Goal: Task Accomplishment & Management: Manage account settings

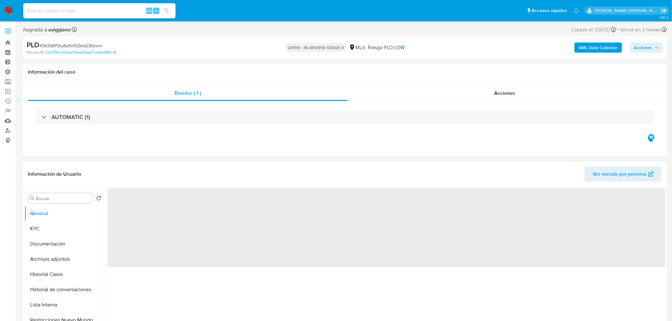
select select "10"
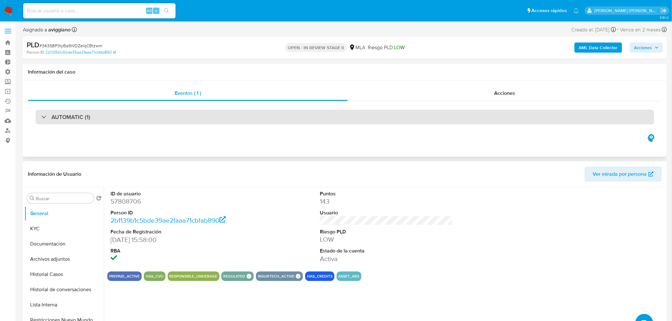
click at [167, 115] on div "AUTOMATIC (1)" at bounding box center [345, 117] width 619 height 15
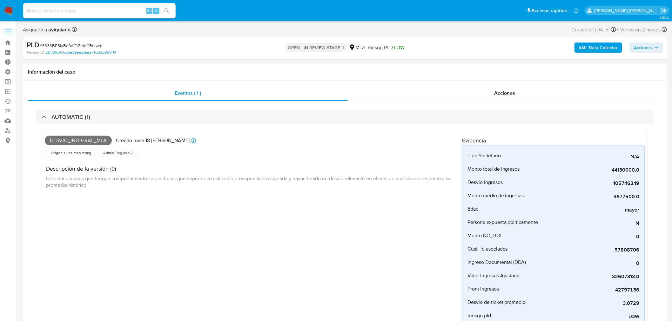
click at [97, 44] on span "# 363SBP3IyBa9WDZelqCBtzwm" at bounding box center [70, 46] width 63 height 6
copy span "363SBP3IyBa9WDZelqCBtzwm"
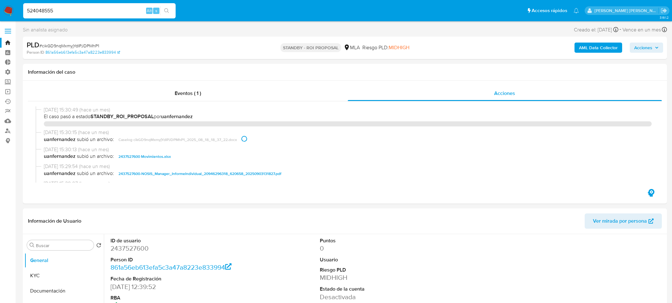
select select "10"
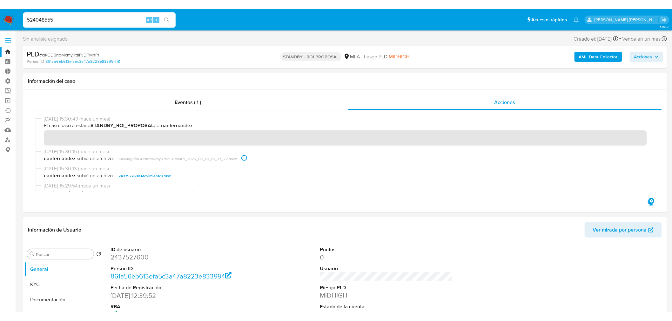
scroll to position [71, 0]
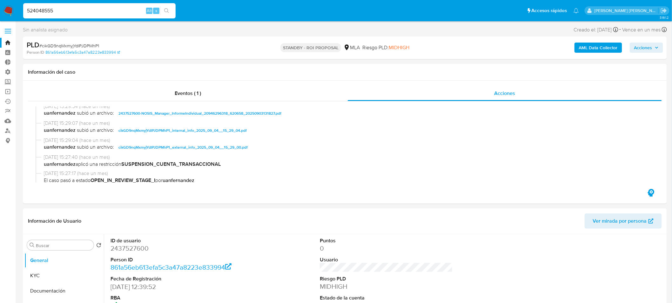
type input "524048555"
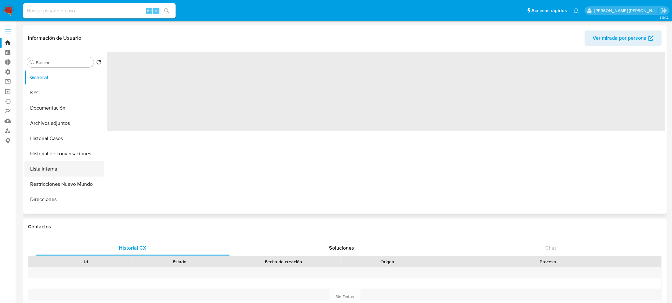
select select "10"
click at [68, 167] on button "Lista Interna" at bounding box center [61, 168] width 74 height 15
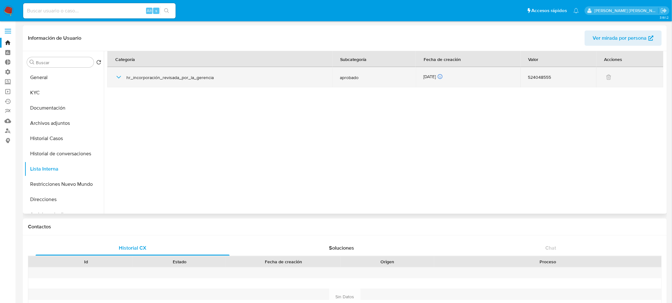
click at [118, 80] on icon "button" at bounding box center [119, 77] width 8 height 8
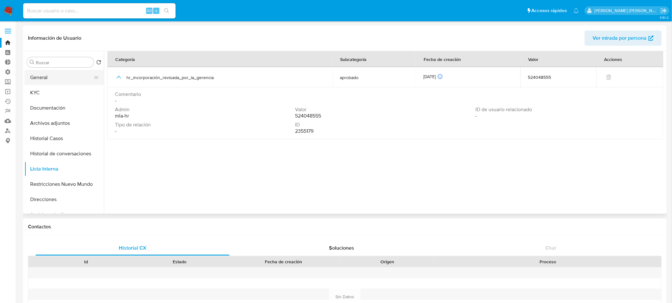
drag, startPoint x: 42, startPoint y: 75, endPoint x: 46, endPoint y: 78, distance: 5.2
click at [42, 75] on button "General" at bounding box center [61, 77] width 74 height 15
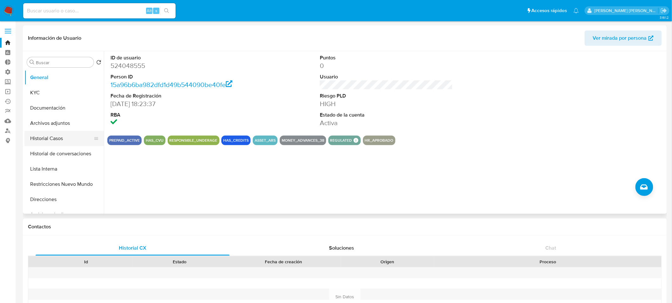
click at [69, 140] on button "Historial Casos" at bounding box center [61, 138] width 74 height 15
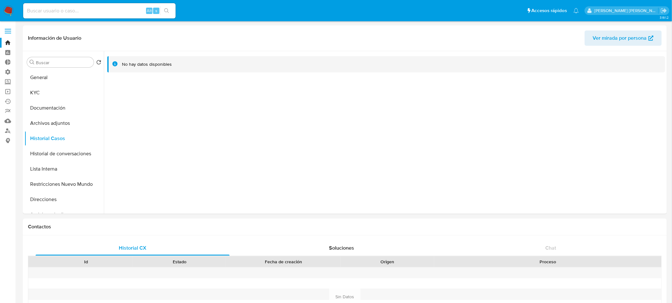
click at [81, 10] on input at bounding box center [99, 11] width 152 height 8
paste input "238053230"
type input "238053230"
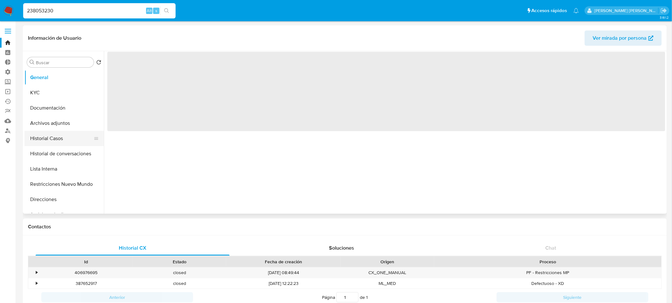
select select "10"
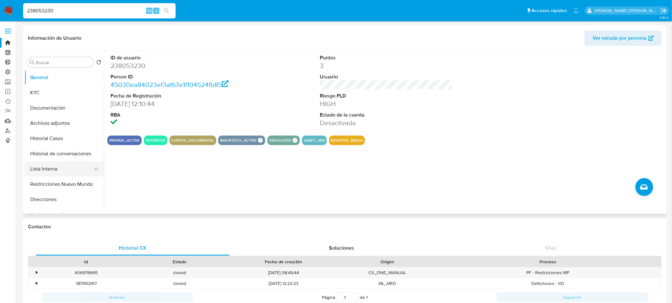
click at [50, 168] on button "Lista Interna" at bounding box center [61, 168] width 74 height 15
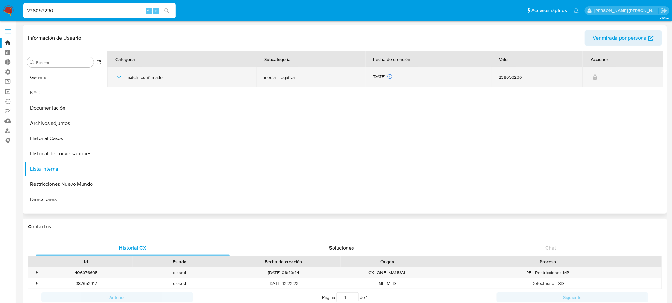
click at [117, 74] on icon "button" at bounding box center [119, 77] width 8 height 8
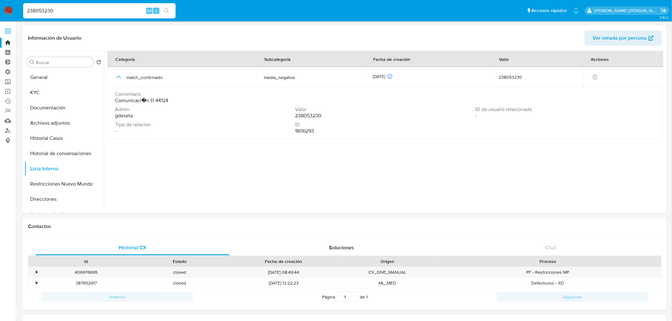
click at [12, 8] on img at bounding box center [8, 10] width 11 height 11
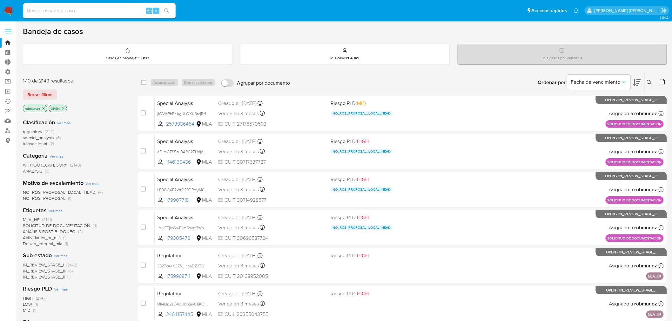
click at [652, 83] on icon at bounding box center [649, 82] width 5 height 5
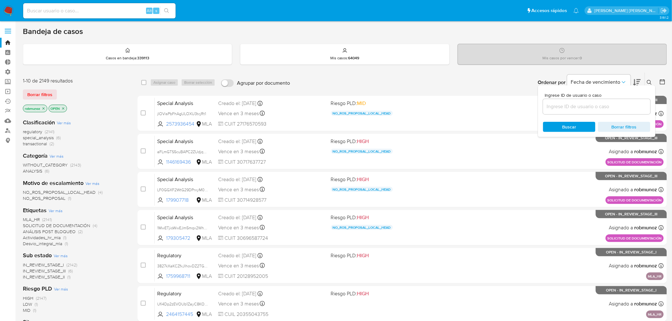
click at [598, 103] on input at bounding box center [596, 107] width 107 height 8
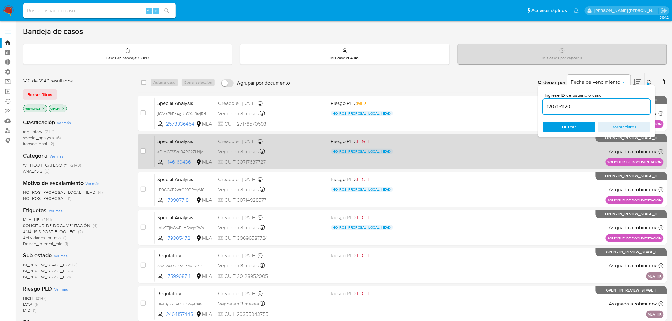
type input "1207151120"
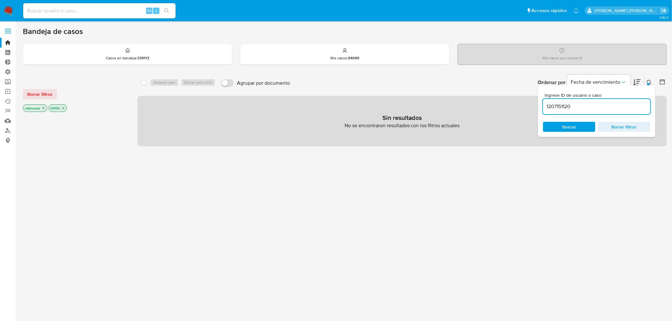
click at [53, 93] on button "Borrar filtros" at bounding box center [40, 94] width 34 height 10
click at [648, 81] on icon at bounding box center [649, 82] width 5 height 5
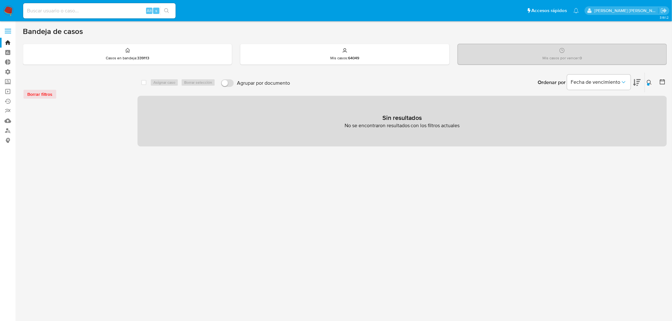
click at [88, 10] on input at bounding box center [99, 11] width 152 height 8
paste input "1207151120"
type input "1207151120"
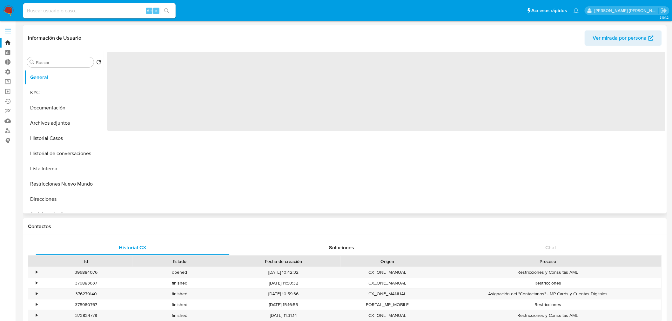
select select "10"
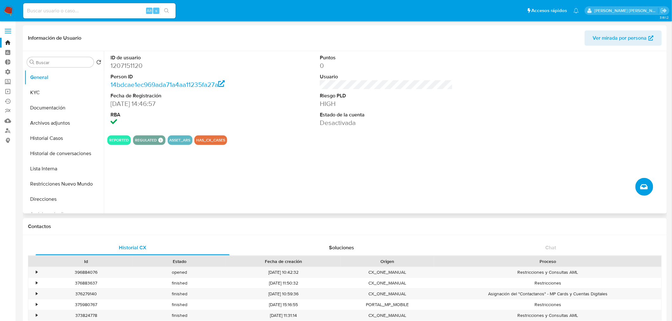
click at [647, 181] on button "Crear caso manual" at bounding box center [644, 187] width 18 height 18
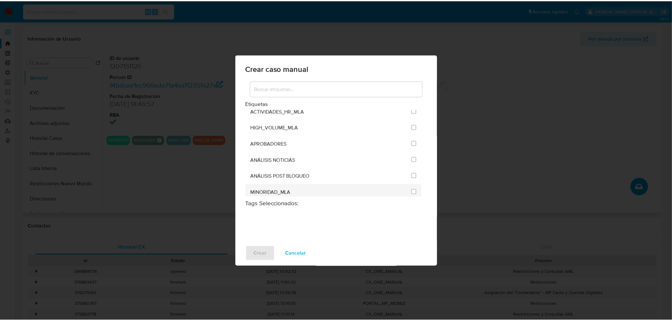
scroll to position [1270, 0]
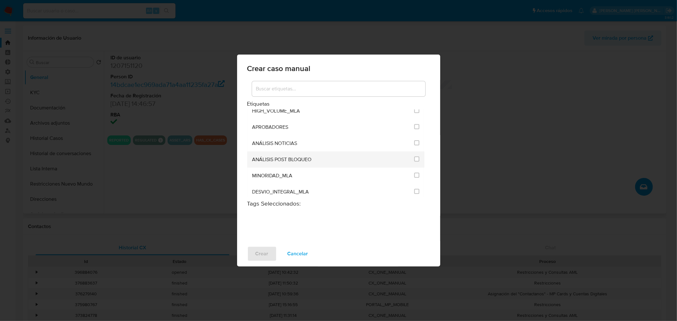
click at [415, 156] on div at bounding box center [416, 159] width 5 height 6
click at [414, 157] on input "3249" at bounding box center [416, 159] width 5 height 5
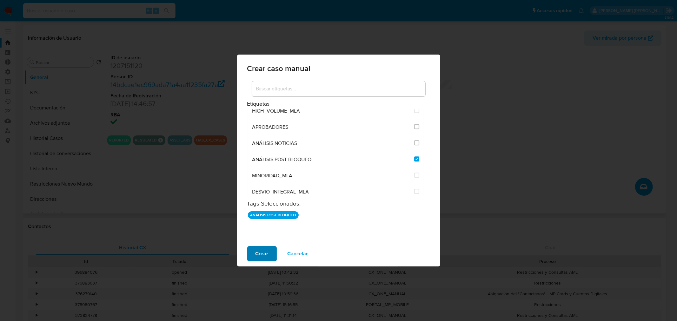
click at [255, 250] on button "Crear" at bounding box center [262, 253] width 30 height 15
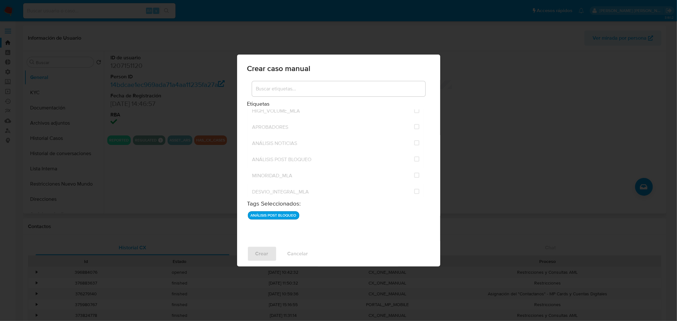
checkbox input "false"
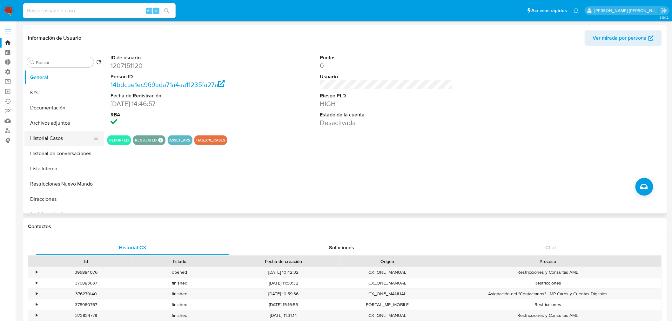
click at [33, 135] on button "Historial Casos" at bounding box center [61, 138] width 74 height 15
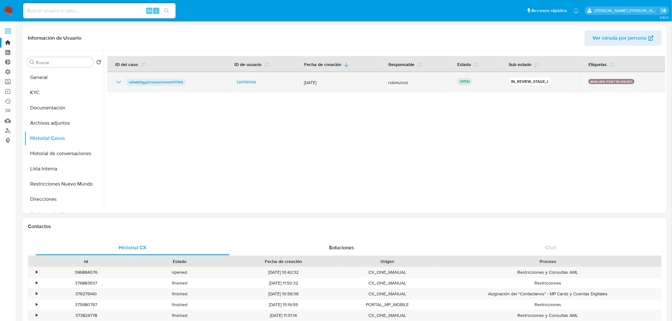
click at [173, 84] on span "q9wkIOggzhnLvezmmwnHY9rS" at bounding box center [156, 82] width 54 height 8
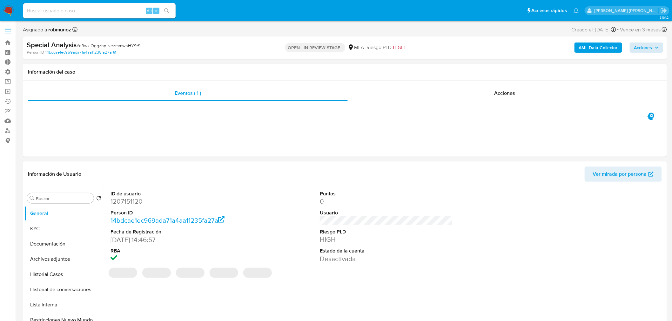
select select "10"
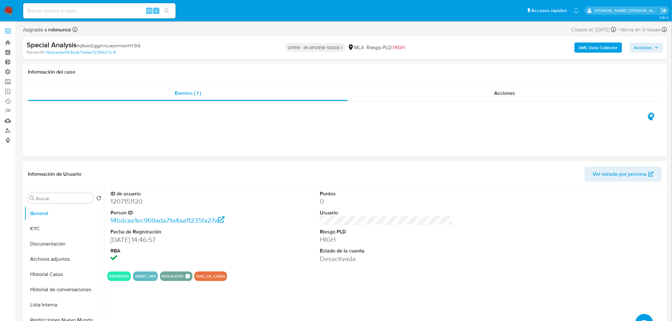
click at [649, 50] on span "Acciones" at bounding box center [643, 48] width 18 height 10
click at [464, 63] on div "Resolución del caso Alt r" at bounding box center [473, 68] width 61 height 17
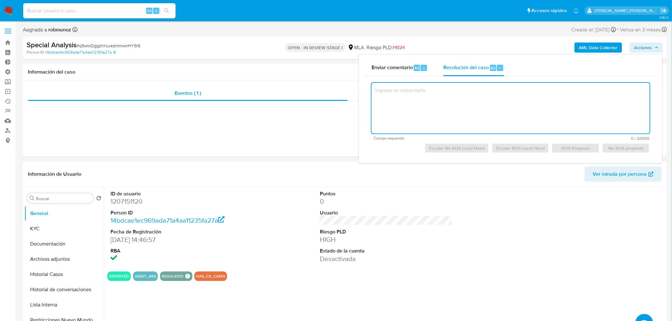
click at [499, 115] on textarea at bounding box center [511, 108] width 278 height 51
click at [478, 112] on textarea at bounding box center [511, 108] width 278 height 51
click at [461, 116] on textarea at bounding box center [511, 108] width 278 height 51
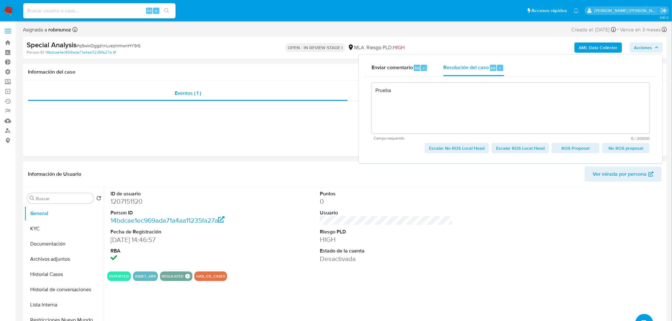
click at [627, 146] on span "No ROS proposal" at bounding box center [626, 148] width 39 height 9
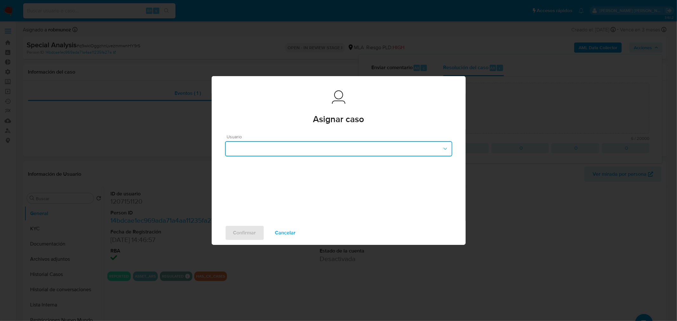
click at [360, 150] on button "button" at bounding box center [338, 148] width 227 height 15
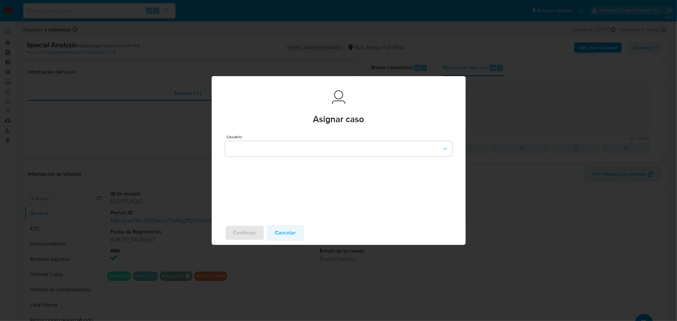
click at [294, 239] on button "Cancelar" at bounding box center [285, 232] width 37 height 15
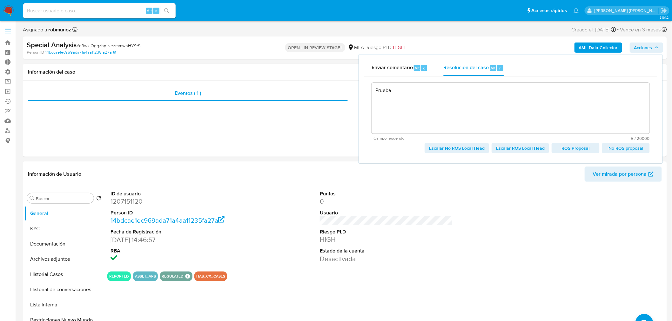
click at [467, 150] on span "Escalar No ROS Local Head" at bounding box center [457, 148] width 56 height 9
type textarea "Prueba"
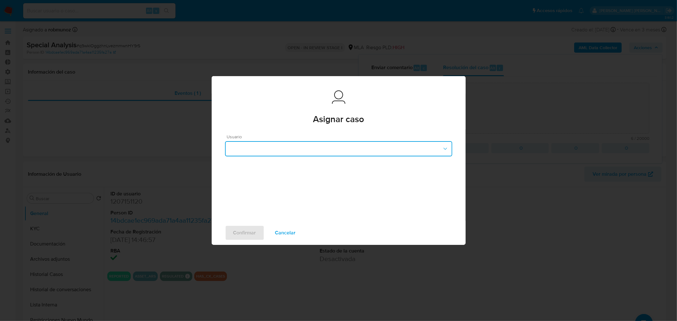
click at [400, 146] on button "button" at bounding box center [338, 148] width 227 height 15
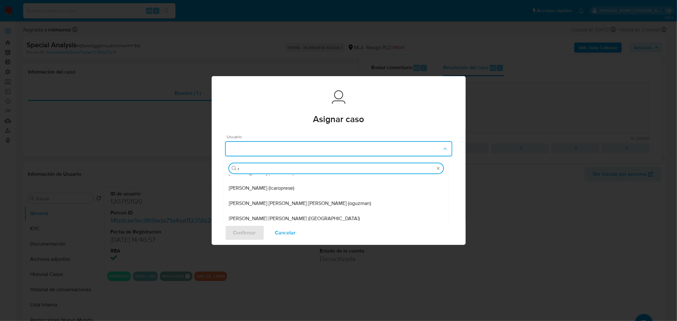
scroll to position [40, 0]
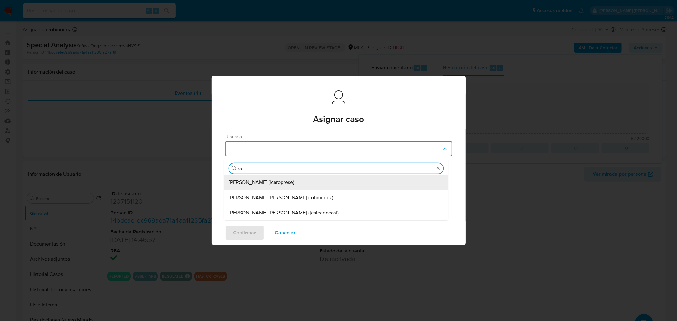
type input "rob"
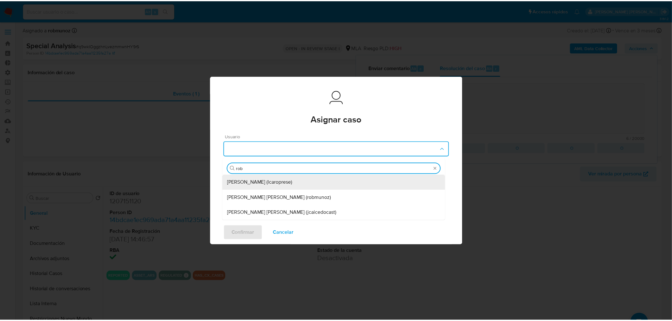
scroll to position [0, 0]
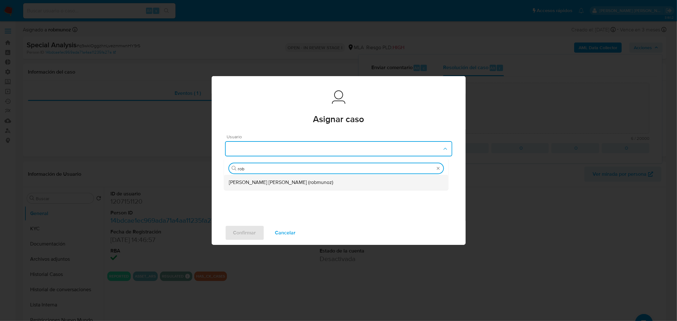
click at [315, 185] on div "Roberto Santiago Munoz (robmunoz)" at bounding box center [336, 182] width 214 height 15
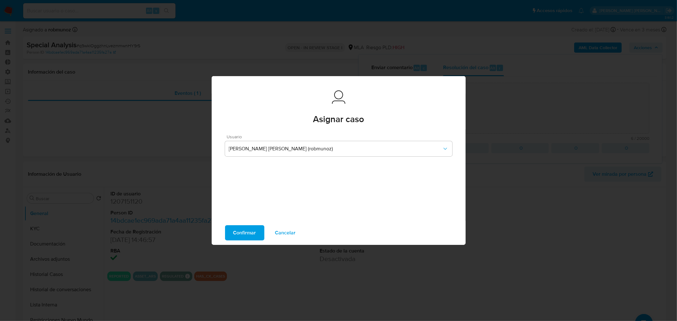
click at [252, 237] on span "Confirmar" at bounding box center [244, 233] width 23 height 14
type textarea "Prueba"
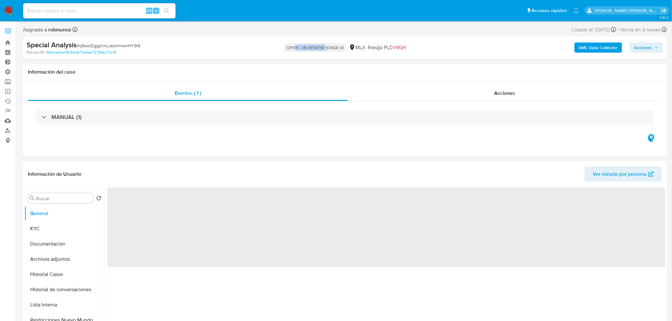
select select "10"
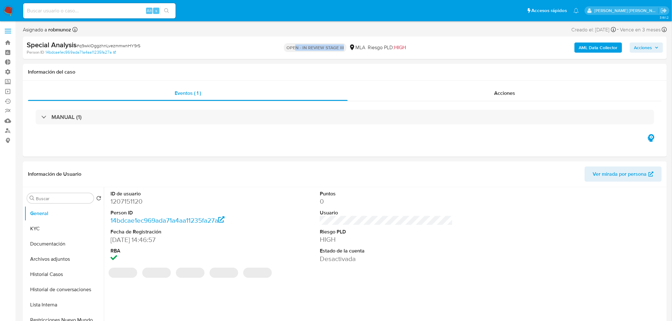
drag, startPoint x: 306, startPoint y: 46, endPoint x: 343, endPoint y: 49, distance: 37.3
click at [343, 49] on p "OPEN - IN REVIEW STAGE III" at bounding box center [315, 47] width 63 height 9
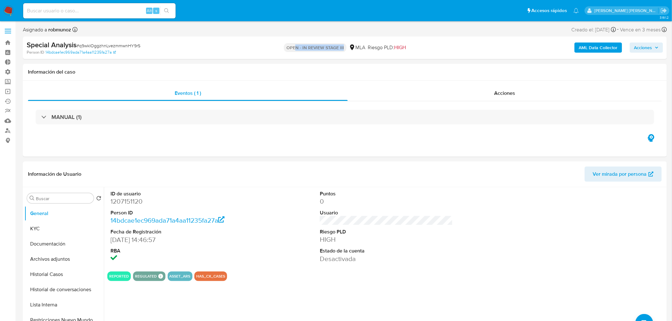
click at [299, 50] on p "OPEN - IN REVIEW STAGE III" at bounding box center [315, 47] width 63 height 9
click at [9, 12] on img at bounding box center [8, 10] width 11 height 11
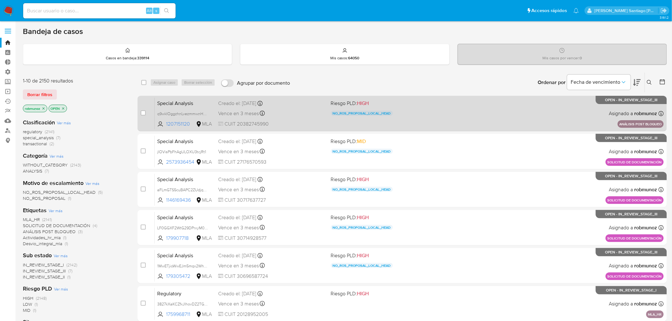
click at [440, 113] on div "Special Analysis q9wkIOggzhnLvezmmwnHY9rS 1207151120 MLA Riesgo PLD: HIGH NO_RO…" at bounding box center [409, 113] width 509 height 32
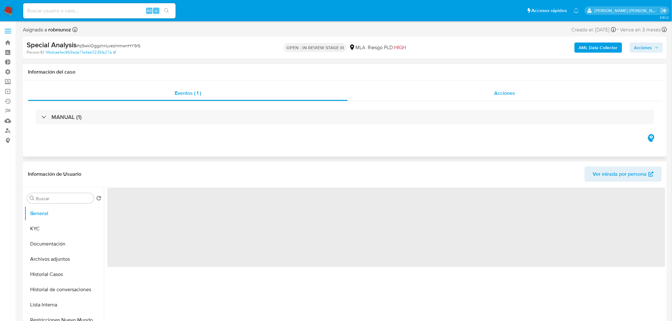
select select "10"
click at [522, 93] on div "Acciones" at bounding box center [505, 93] width 314 height 15
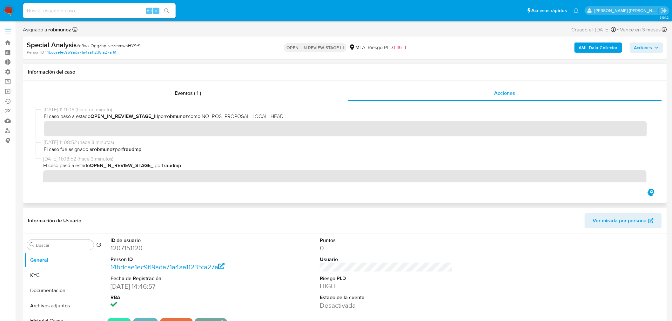
drag, startPoint x: 304, startPoint y: 115, endPoint x: 205, endPoint y: 118, distance: 98.2
click at [205, 117] on span "El caso pasó a estado OPEN_IN_REVIEW_STAGE_III por robmunoz como NO_ROS_PROPOSA…" at bounding box center [348, 116] width 608 height 7
click at [655, 50] on span "Acciones" at bounding box center [646, 47] width 24 height 9
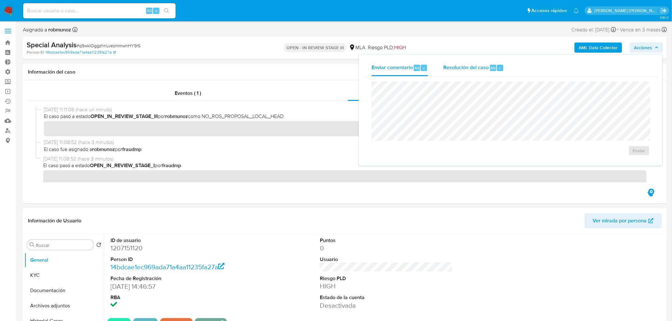
click at [499, 69] on span "r" at bounding box center [500, 68] width 2 height 6
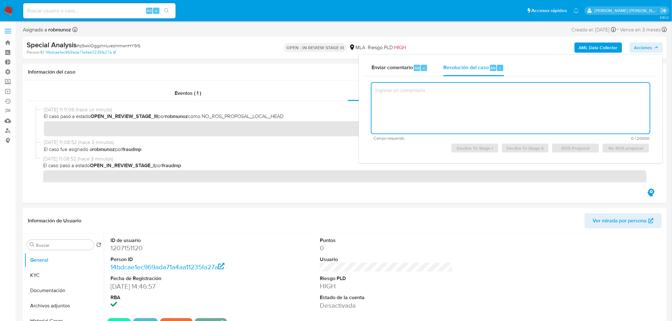
click at [503, 107] on textarea at bounding box center [511, 108] width 278 height 51
click at [400, 102] on textarea at bounding box center [511, 108] width 278 height 51
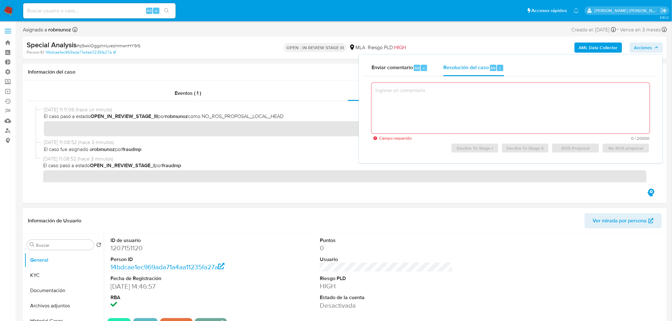
click at [474, 220] on header "Información de Usuario Ver mirada por persona" at bounding box center [345, 220] width 634 height 15
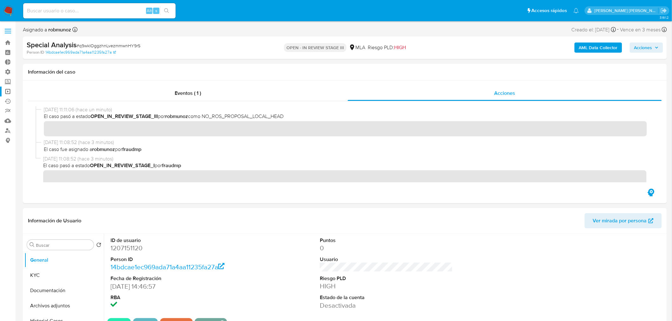
click at [7, 94] on link "Operaciones masivas" at bounding box center [38, 92] width 76 height 10
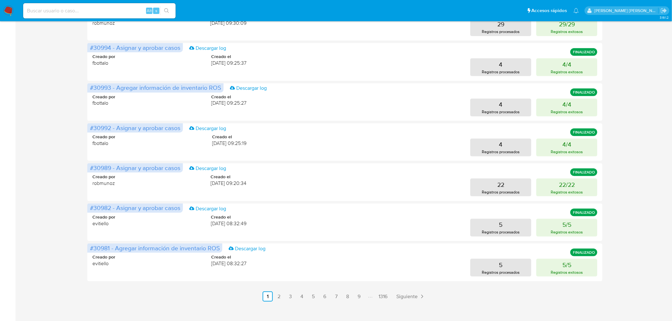
scroll to position [209, 0]
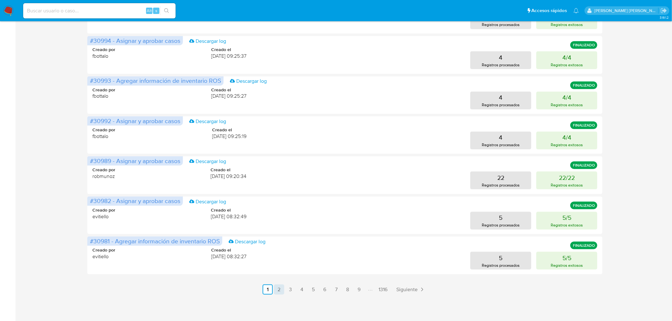
click at [279, 288] on link "2" at bounding box center [279, 290] width 10 height 10
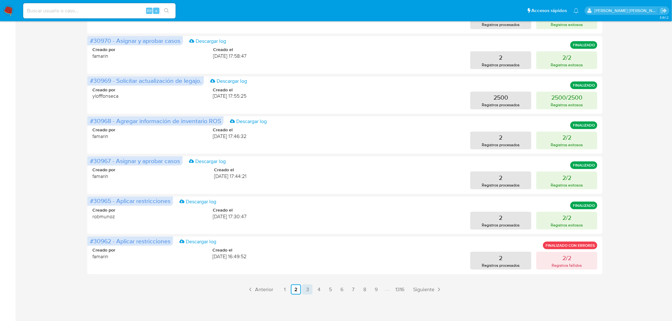
click at [309, 294] on link "3" at bounding box center [307, 290] width 10 height 10
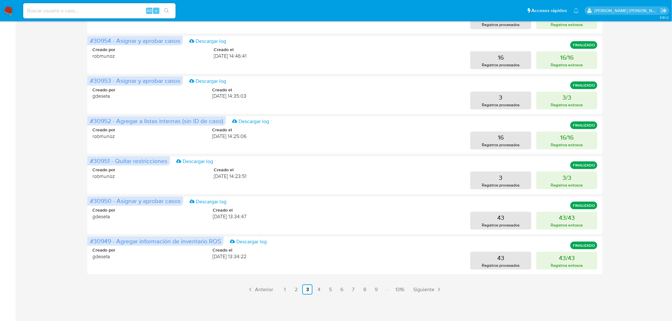
click at [321, 290] on link "4" at bounding box center [319, 290] width 10 height 10
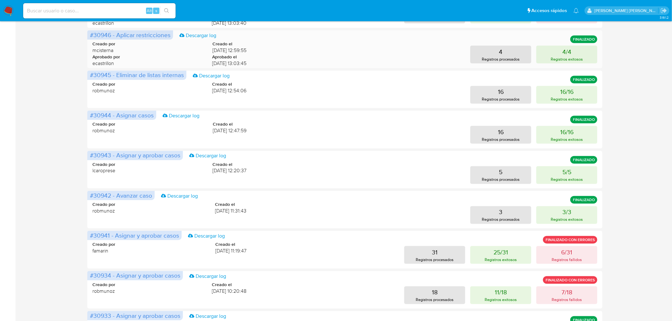
scroll to position [141, 0]
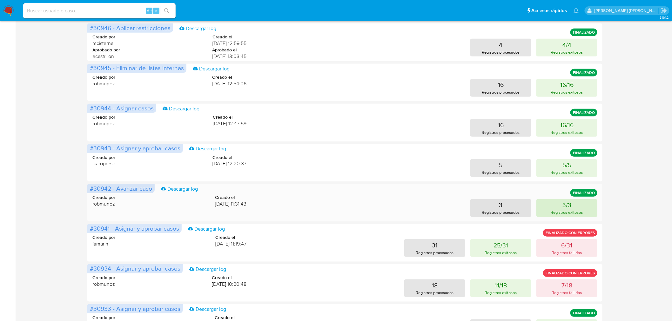
click at [585, 207] on button "3/3 Registros exitosos" at bounding box center [566, 208] width 61 height 18
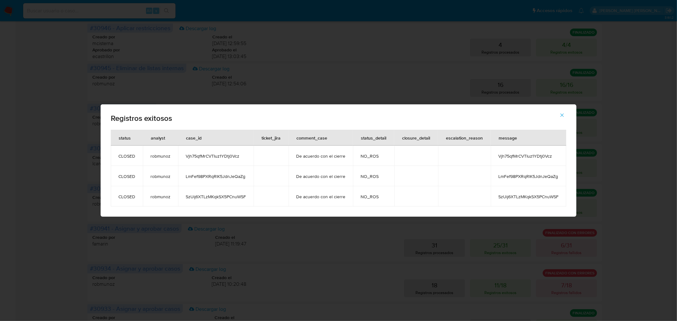
click at [127, 157] on span "CLOSED" at bounding box center [126, 156] width 17 height 6
click at [367, 156] on span "NO_ROS" at bounding box center [374, 156] width 26 height 6
click at [511, 154] on span "Vjh75qfMrCVTIuz1YDtj0Vcz" at bounding box center [529, 156] width 60 height 6
click at [563, 113] on icon "button" at bounding box center [563, 115] width 6 height 6
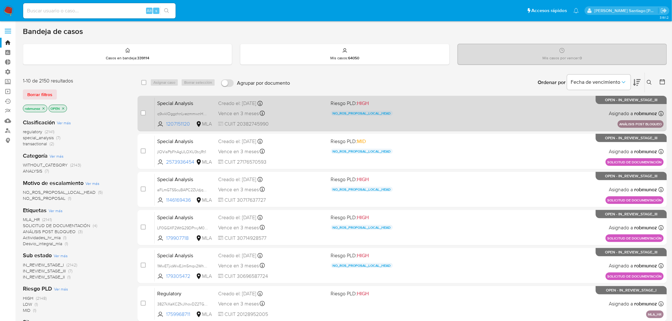
click at [496, 108] on div "Special Analysis q9wkIOggzhnLvezmmwnHY9rS 1207151120 MLA Riesgo PLD: HIGH NO_RO…" at bounding box center [409, 113] width 509 height 32
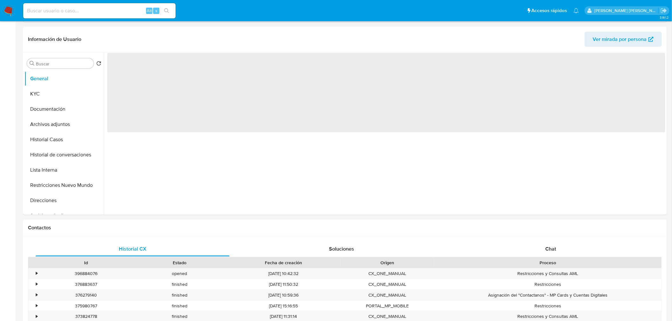
select select "10"
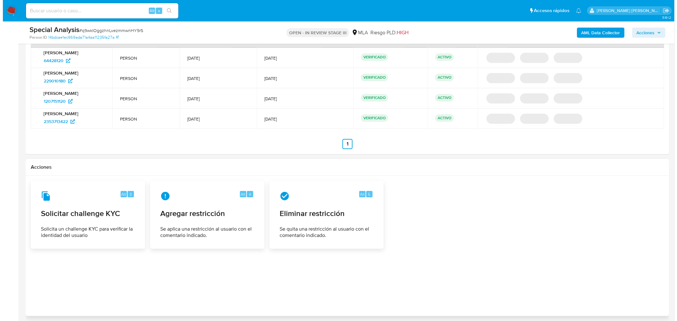
scroll to position [747, 0]
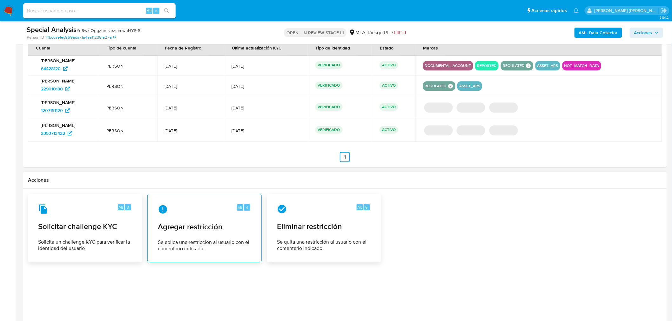
click at [175, 234] on div "Alt 4 Agregar restricción Se aplica una restricción al usuario con el comentari…" at bounding box center [205, 228] width 104 height 58
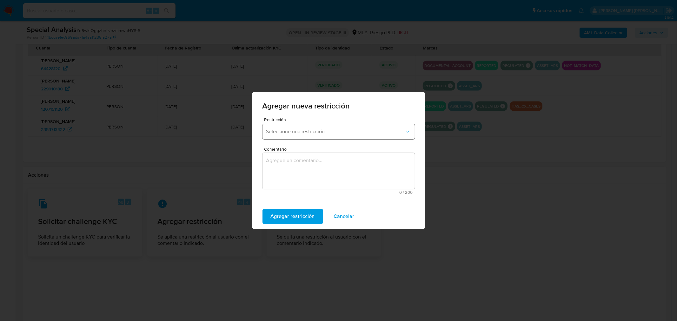
click at [309, 135] on button "Seleccione una restricción" at bounding box center [339, 131] width 152 height 15
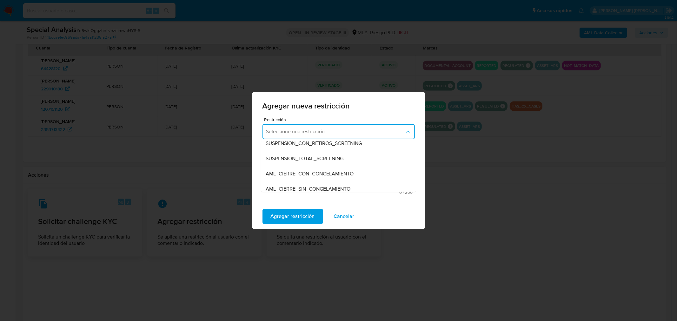
scroll to position [0, 0]
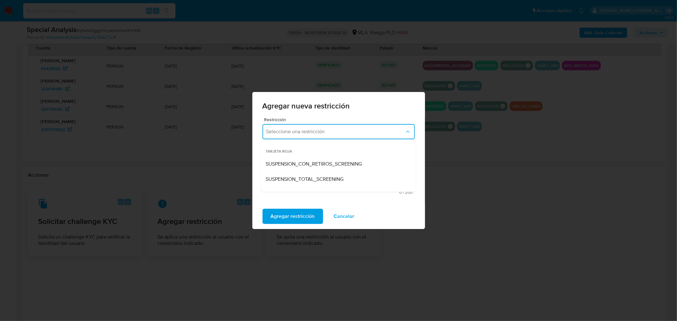
drag, startPoint x: 271, startPoint y: 149, endPoint x: 284, endPoint y: 151, distance: 12.8
click at [324, 157] on li "TARJETA ROJA SUSPENSION_CON_RETIROS_SCREENING SUSPENSION_TOTAL_SCREENING AML_CI…" at bounding box center [338, 194] width 155 height 107
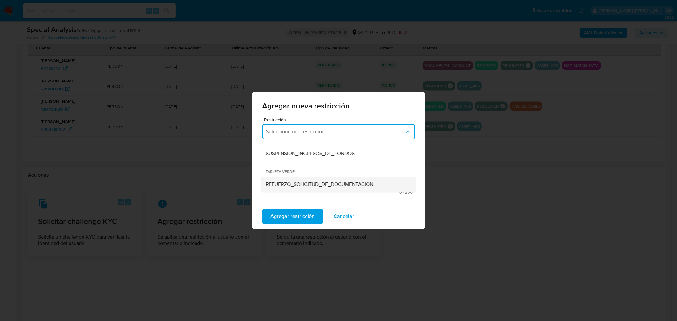
drag, startPoint x: 265, startPoint y: 150, endPoint x: 387, endPoint y: 188, distance: 127.3
click at [387, 188] on ul "TARJETA ROJA SUSPENSION_CON_RETIROS_SCREENING SUSPENSION_TOTAL_SCREENING AML_CI…" at bounding box center [338, 70] width 155 height 245
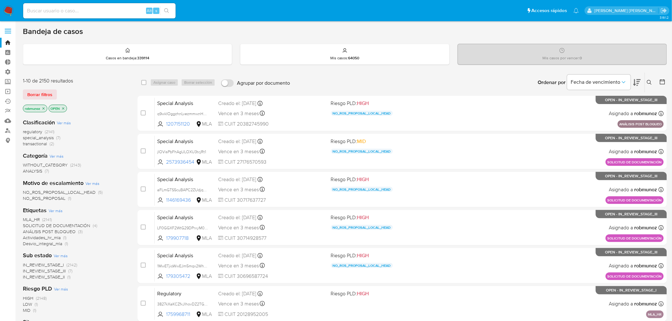
click at [649, 82] on icon at bounding box center [649, 82] width 5 height 5
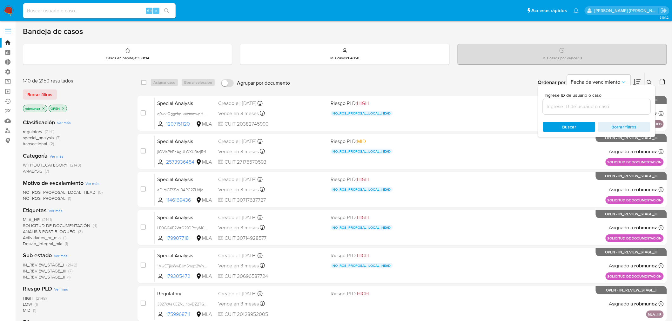
click at [614, 104] on input at bounding box center [596, 107] width 107 height 8
type input "wtD6NbHEfYtvjdG3y8Hr6U63"
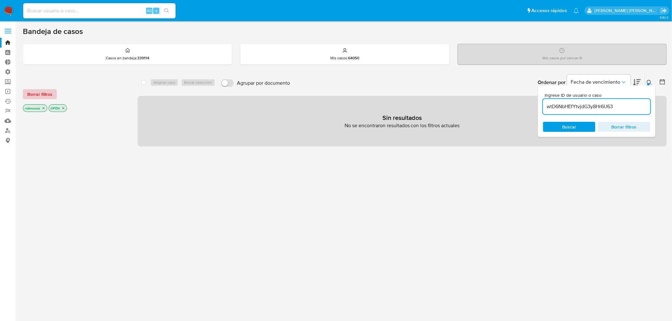
click at [49, 93] on span "Borrar filtros" at bounding box center [39, 94] width 25 height 9
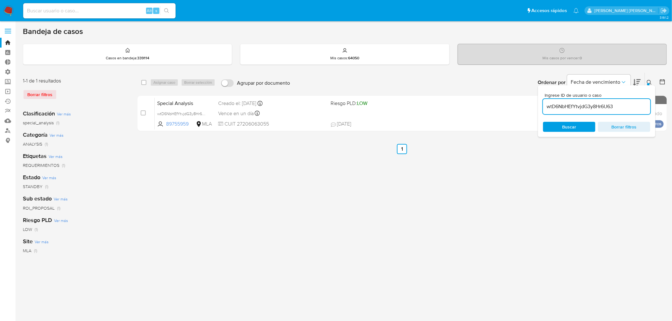
click at [647, 77] on div "Ingrese ID de usuario o caso wtD6NbHEfYtvjdG3y8Hr6U63 Buscar Borrar filtros" at bounding box center [650, 83] width 11 height 20
click at [650, 82] on icon at bounding box center [649, 82] width 5 height 5
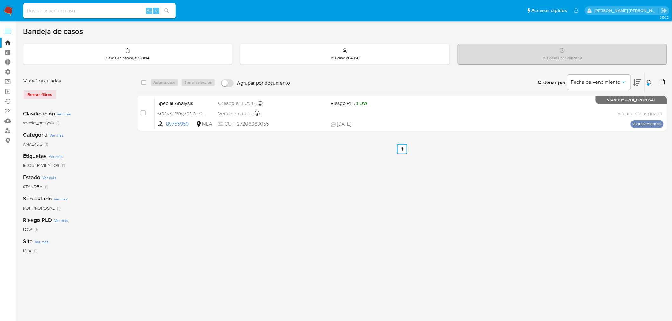
drag, startPoint x: 142, startPoint y: 112, endPoint x: 154, endPoint y: 90, distance: 25.1
click at [142, 112] on input "checkbox" at bounding box center [143, 113] width 5 height 5
checkbox input "true"
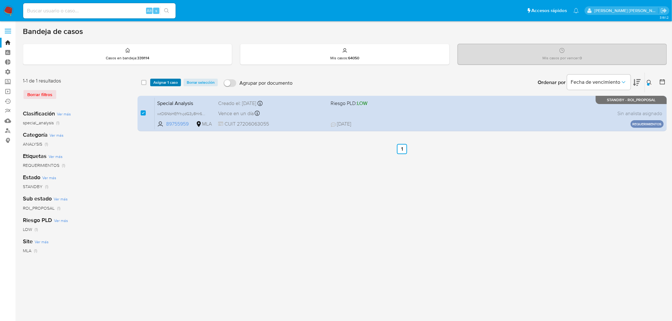
click at [163, 79] on span "Asignar 1 caso" at bounding box center [165, 82] width 24 height 6
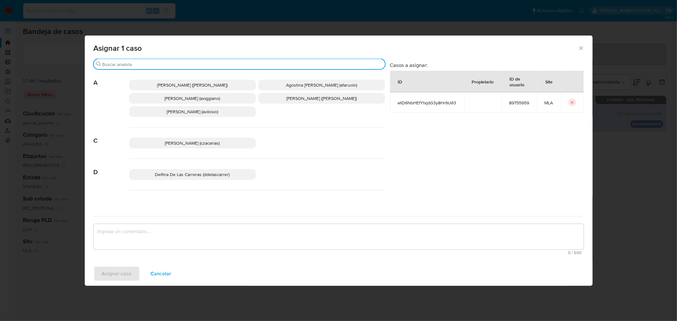
click at [151, 64] on input "Buscar" at bounding box center [243, 65] width 280 height 6
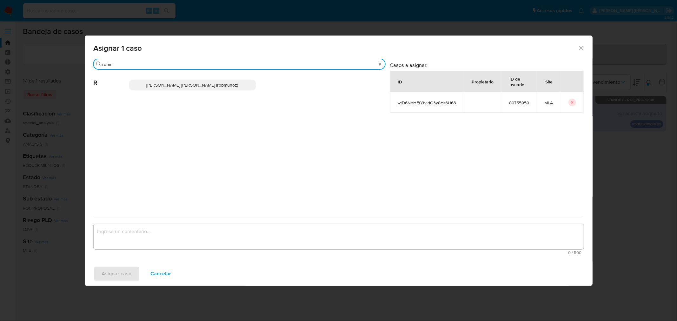
type input "robm"
click at [174, 84] on span "Roberto Santiago Munoz (robmunoz)" at bounding box center [193, 85] width 92 height 6
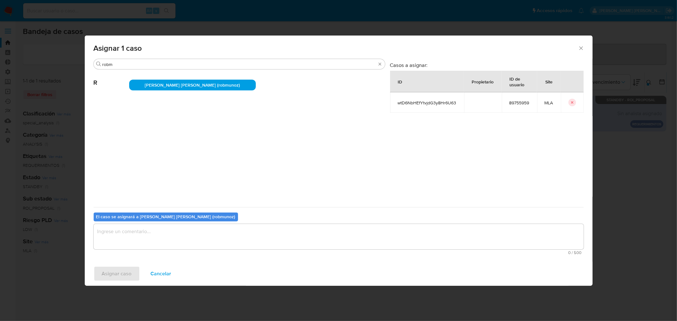
click at [185, 231] on textarea "assign-modal" at bounding box center [339, 236] width 490 height 25
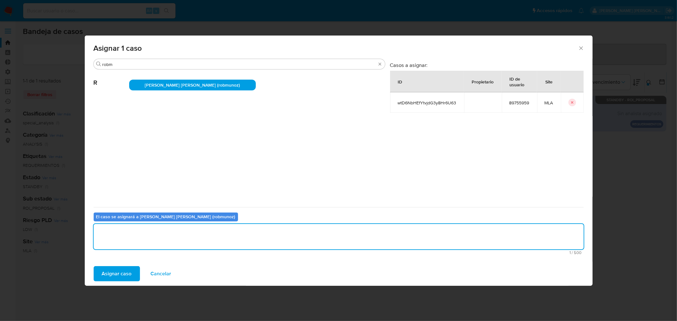
click at [118, 274] on span "Asignar caso" at bounding box center [117, 274] width 30 height 14
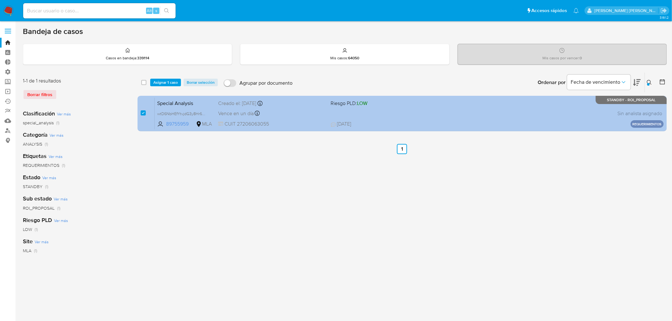
click at [483, 119] on div "Special Analysis wtD6NbHEfYtvjdG3y8Hr6U63 89755959 MLA Riesgo PLD: LOW Creado e…" at bounding box center [409, 113] width 509 height 32
click at [488, 114] on div "Special Analysis wtD6NbHEfYtvjdG3y8Hr6U63 89755959 MLA Riesgo PLD: LOW Creado e…" at bounding box center [409, 113] width 509 height 32
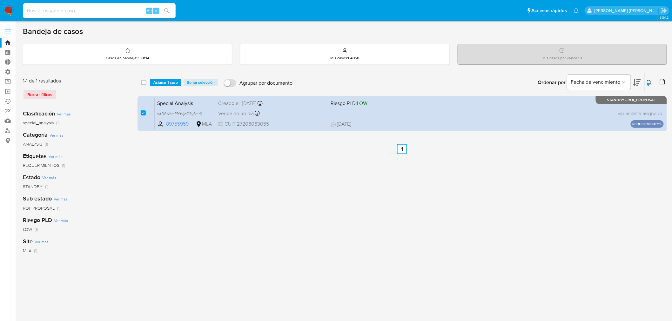
click at [165, 81] on span "Asignar 1 caso" at bounding box center [165, 82] width 24 height 6
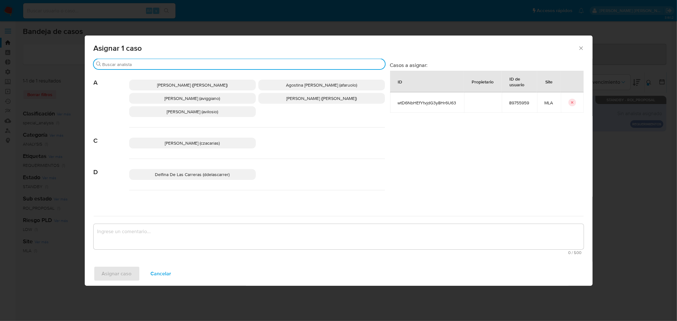
click at [144, 62] on input "Buscar" at bounding box center [243, 65] width 280 height 6
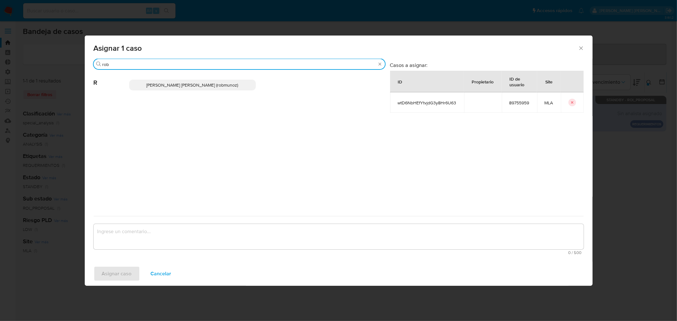
type input "rob"
drag, startPoint x: 221, startPoint y: 87, endPoint x: 218, endPoint y: 101, distance: 13.8
click at [221, 87] on span "Roberto Santiago Munoz (robmunoz)" at bounding box center [193, 85] width 92 height 6
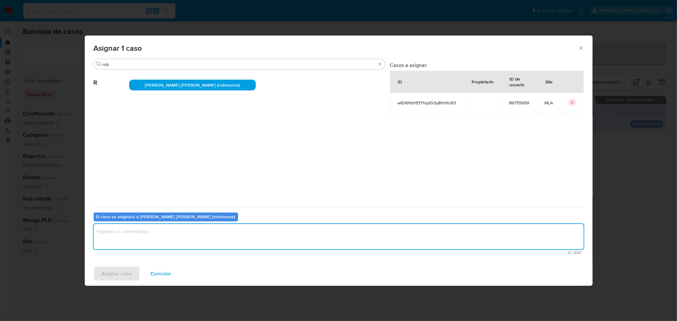
click at [201, 236] on textarea "assign-modal" at bounding box center [339, 236] width 490 height 25
click at [124, 271] on span "Asignar caso" at bounding box center [117, 274] width 30 height 14
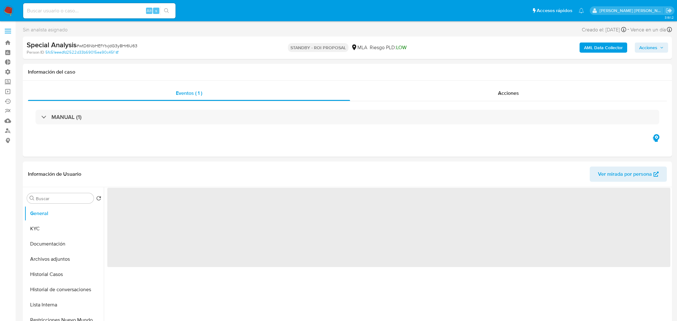
select select "10"
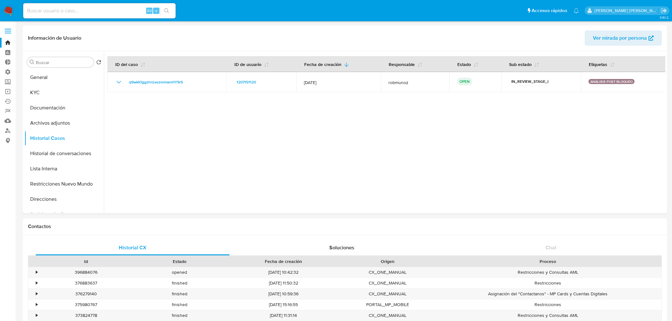
select select "10"
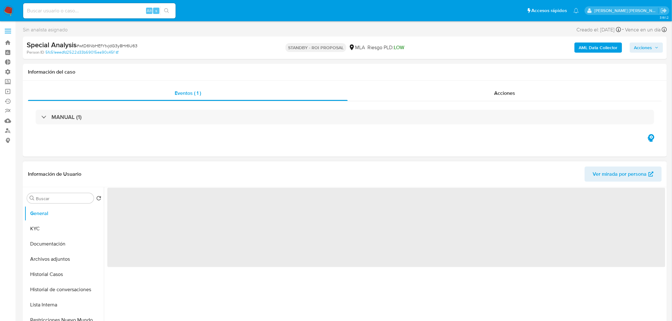
select select "10"
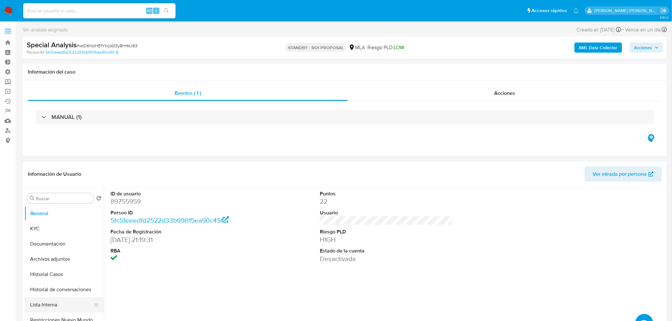
drag, startPoint x: 56, startPoint y: 306, endPoint x: 95, endPoint y: 307, distance: 39.7
click at [56, 306] on button "Lista Interna" at bounding box center [61, 305] width 74 height 15
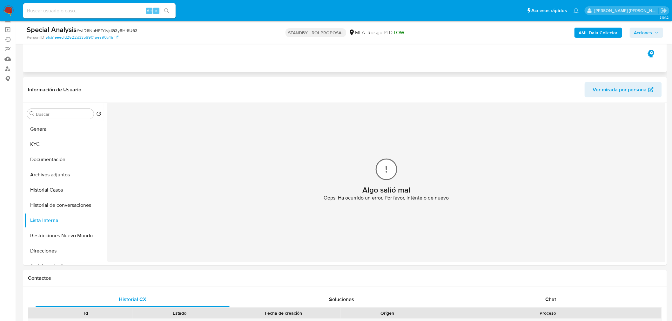
scroll to position [71, 0]
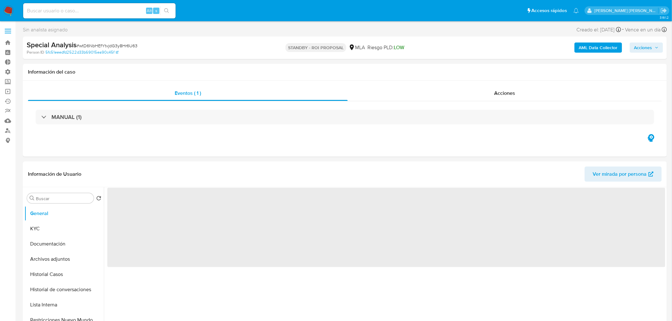
select select "10"
